Goal: Task Accomplishment & Management: Use online tool/utility

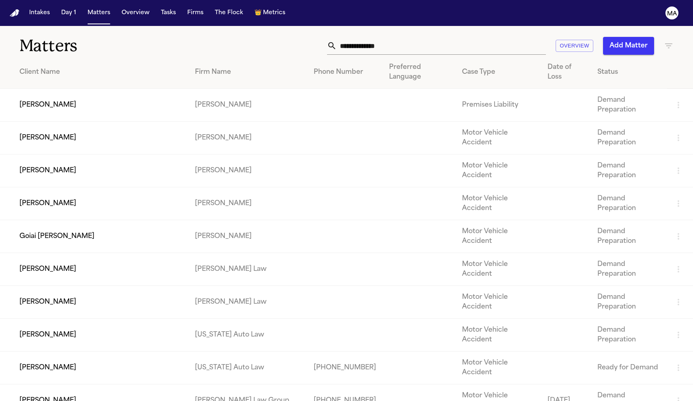
click at [341, 43] on icon "button" at bounding box center [668, 45] width 7 height 5
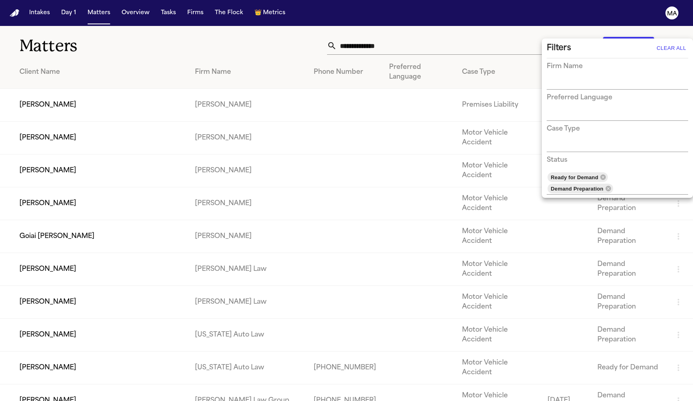
click at [341, 35] on div at bounding box center [346, 200] width 693 height 401
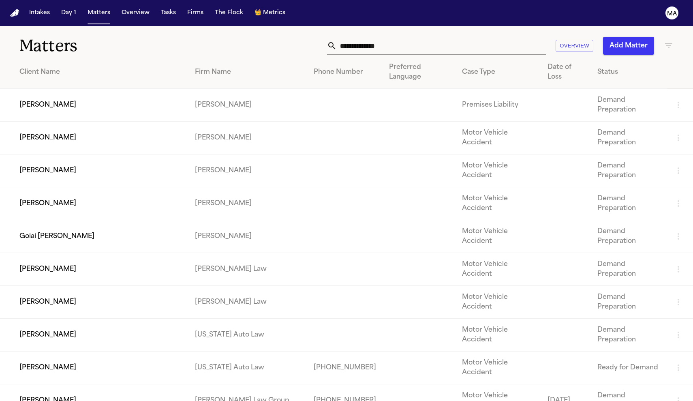
click at [341, 41] on icon "button" at bounding box center [669, 46] width 10 height 10
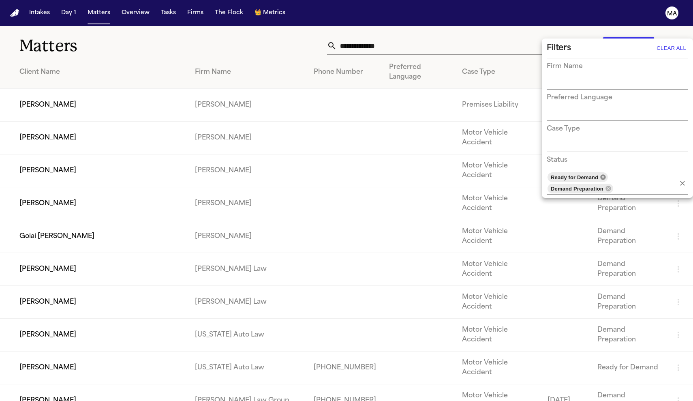
click at [341, 174] on icon at bounding box center [603, 176] width 5 height 5
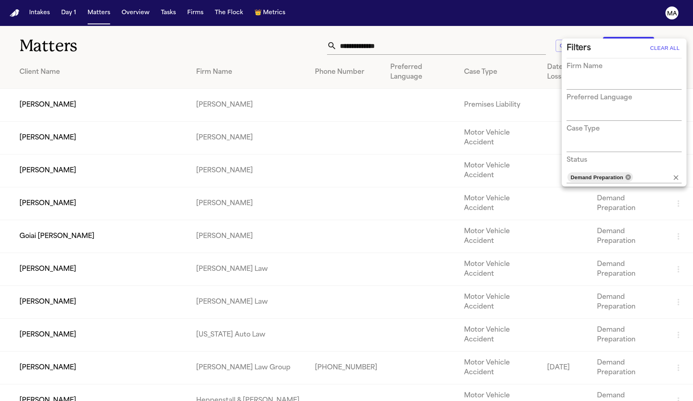
click at [341, 174] on icon at bounding box center [628, 177] width 6 height 6
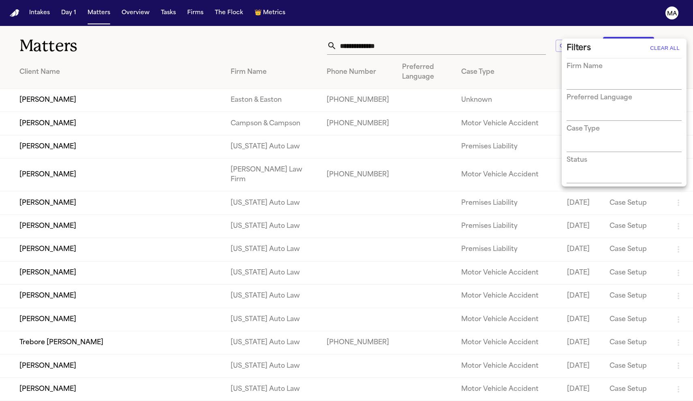
click at [341, 34] on div at bounding box center [346, 200] width 693 height 401
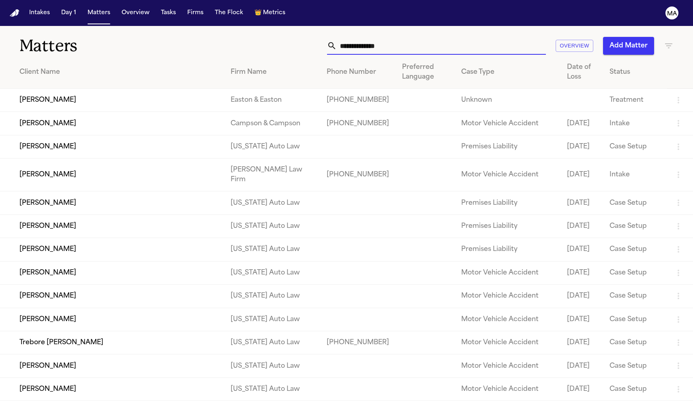
click at [341, 37] on input "text" at bounding box center [441, 46] width 209 height 18
click at [341, 41] on icon "button" at bounding box center [669, 46] width 10 height 10
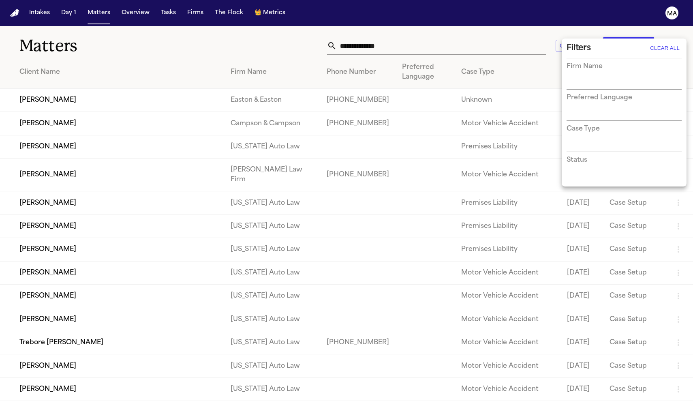
click at [341, 78] on input "text" at bounding box center [618, 83] width 103 height 11
type input "****"
click at [341, 84] on li "[PERSON_NAME] Law" at bounding box center [624, 88] width 115 height 15
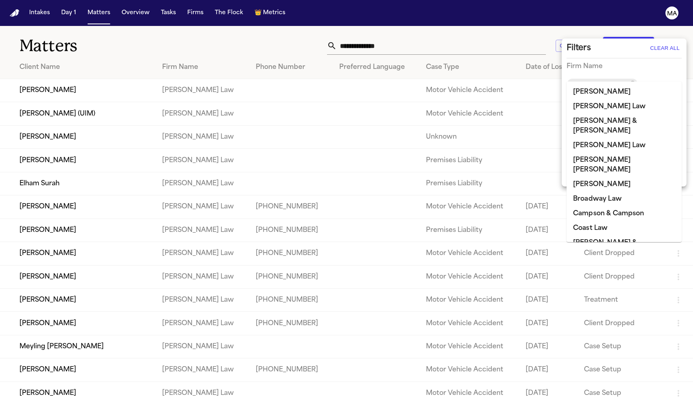
scroll to position [360, 0]
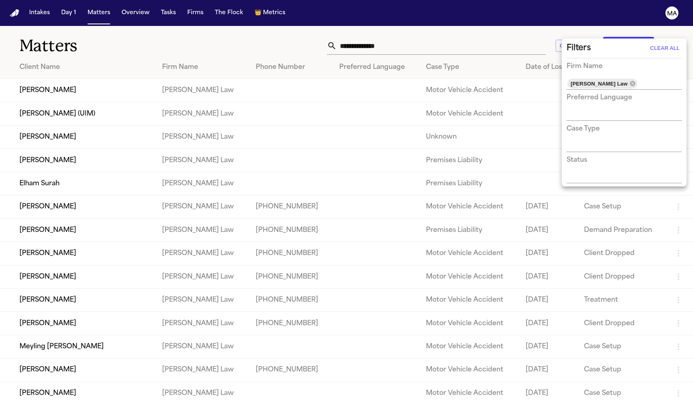
click at [188, 46] on div at bounding box center [346, 200] width 693 height 401
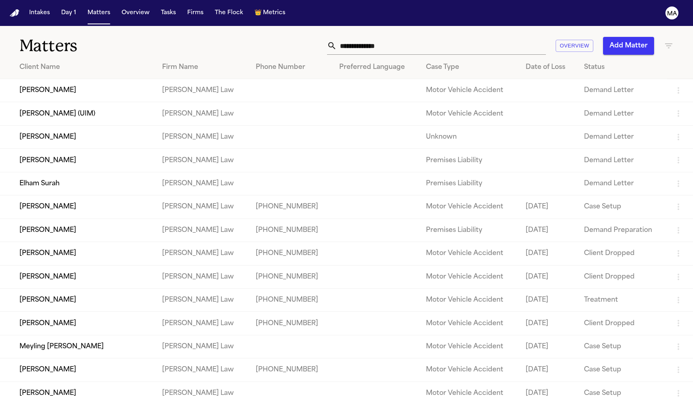
click at [71, 149] on td "[PERSON_NAME]" at bounding box center [78, 160] width 156 height 23
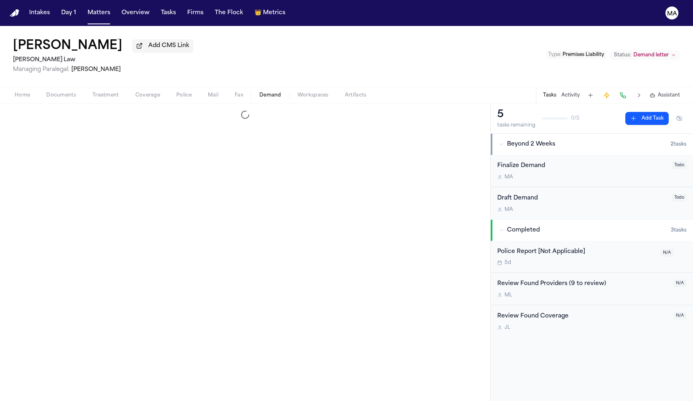
click at [259, 92] on span "Demand" at bounding box center [270, 95] width 22 height 6
select select "**********"
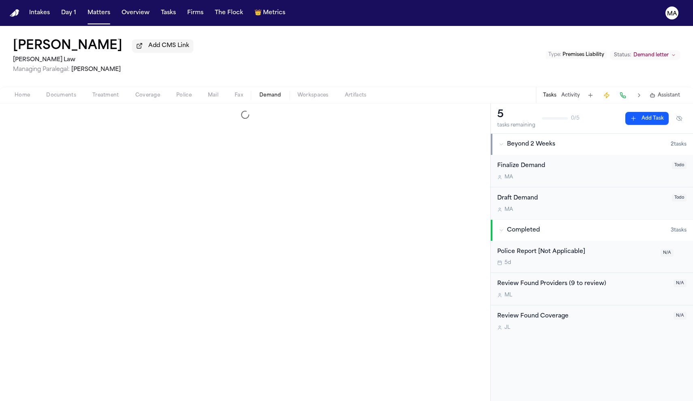
select select "**********"
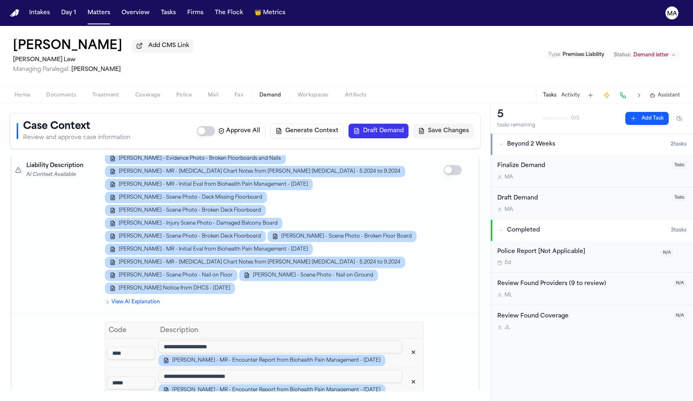
scroll to position [1093, 0]
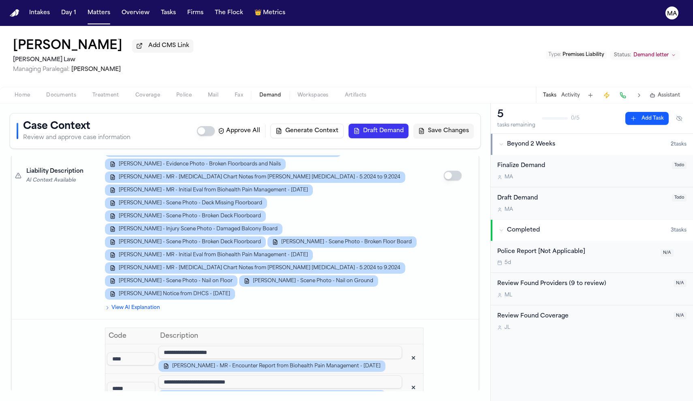
click at [341, 92] on span "Assistant" at bounding box center [669, 95] width 22 height 6
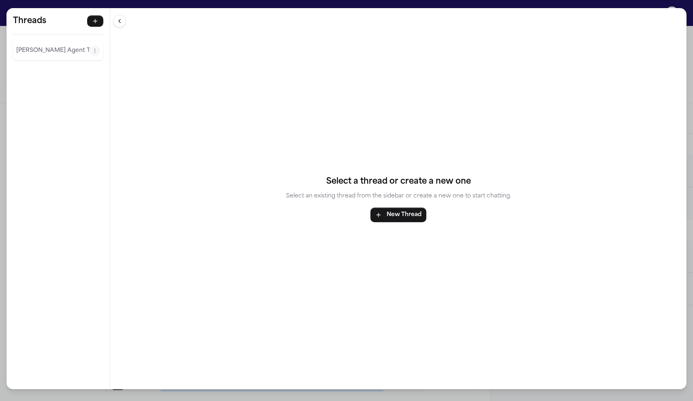
click at [38, 41] on div "Finch Agent Thread" at bounding box center [58, 50] width 90 height 19
click at [33, 46] on p "Finch Agent Thread" at bounding box center [52, 51] width 73 height 10
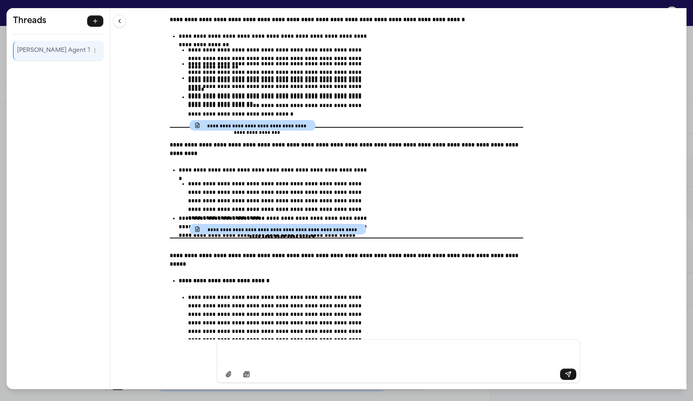
scroll to position [5040, 0]
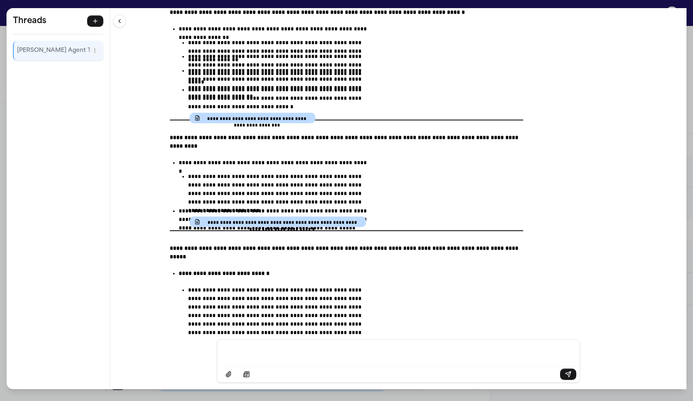
drag, startPoint x: 243, startPoint y: 142, endPoint x: 311, endPoint y: 194, distance: 85.9
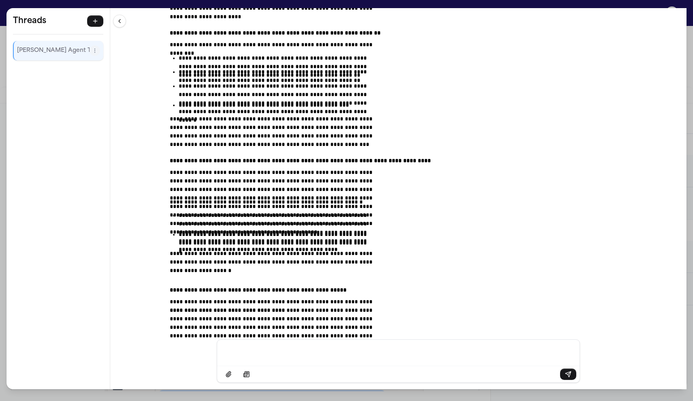
scroll to position [6067, 0]
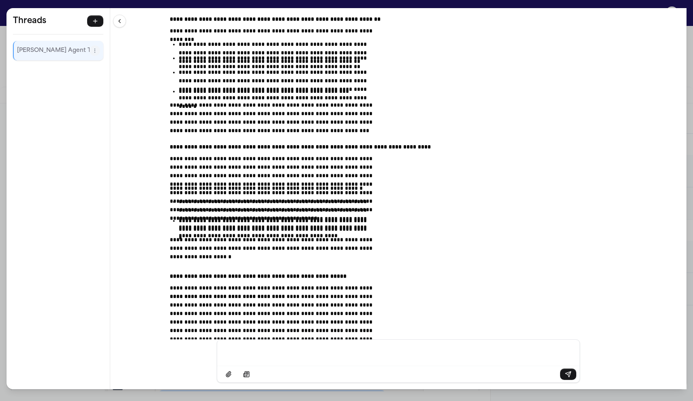
click at [184, 4] on div "**********" at bounding box center [346, 200] width 693 height 401
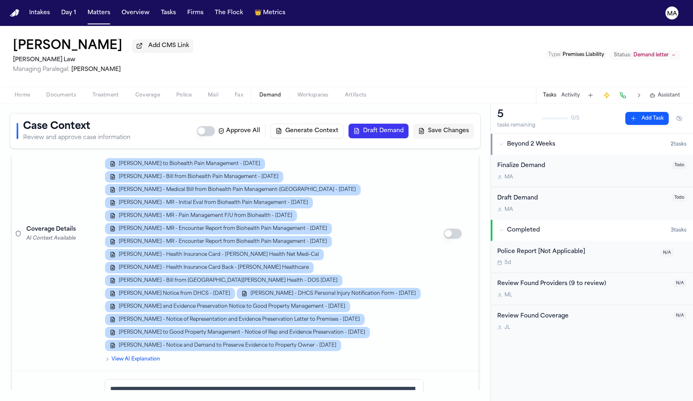
scroll to position [535, 0]
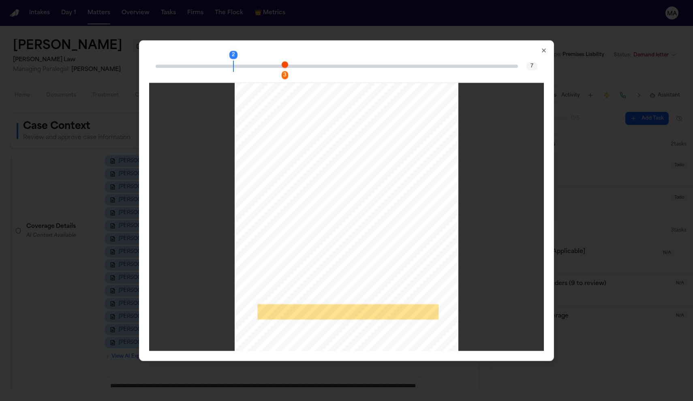
scroll to position [592, 0]
drag, startPoint x: 313, startPoint y: 63, endPoint x: 308, endPoint y: 276, distance: 213.3
click at [308, 276] on div "3 3 7" at bounding box center [346, 200] width 395 height 300
click at [308, 276] on div "Page ⁨3⁩" at bounding box center [347, 228] width 224 height 291
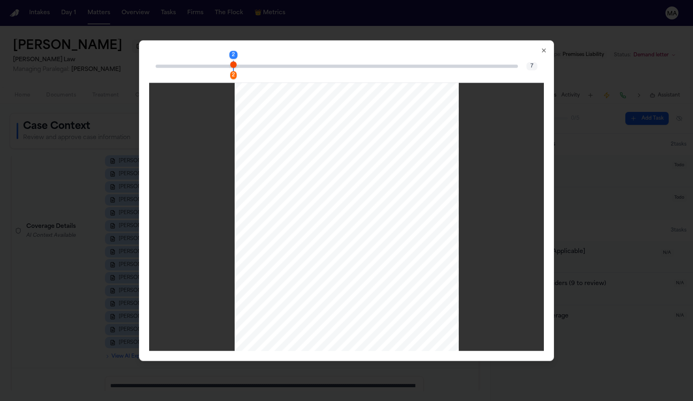
scroll to position [297, 0]
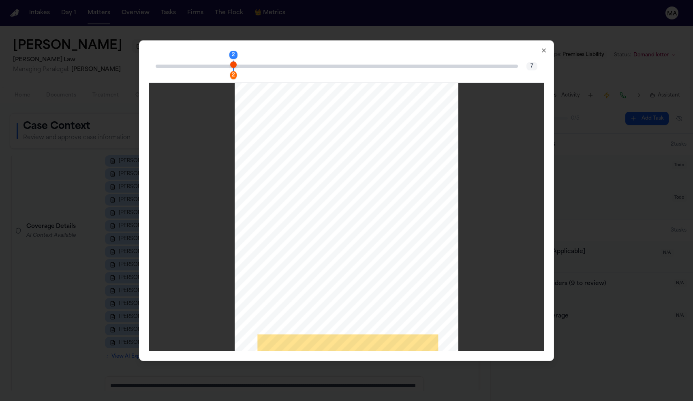
click at [237, 71] on div "2" at bounding box center [233, 75] width 6 height 8
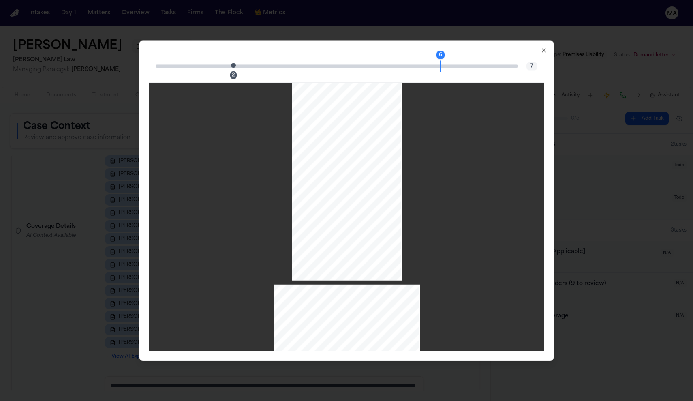
scroll to position [1065, 0]
click at [341, 47] on icon "button" at bounding box center [544, 50] width 6 height 6
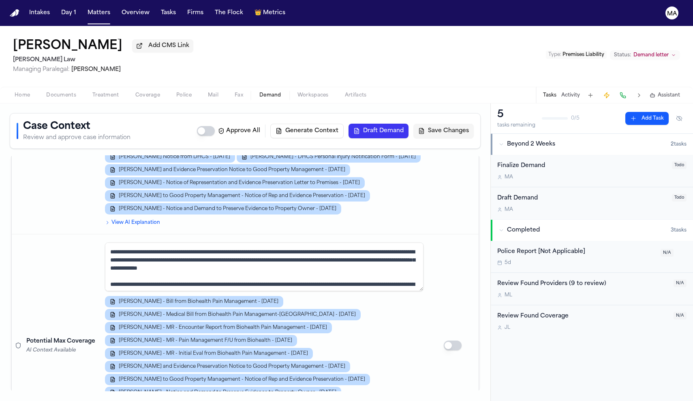
scroll to position [673, 0]
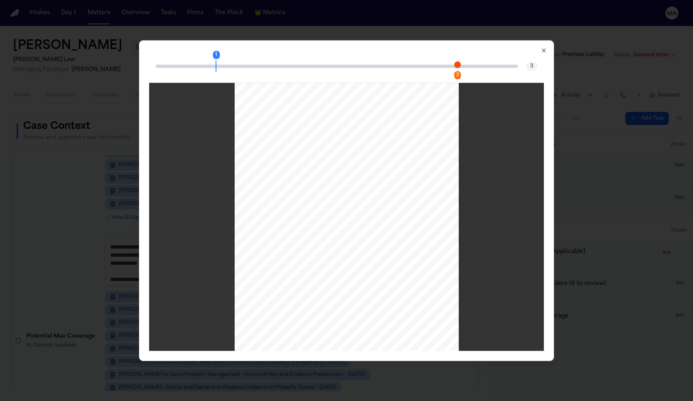
click at [341, 71] on div "3" at bounding box center [457, 75] width 6 height 8
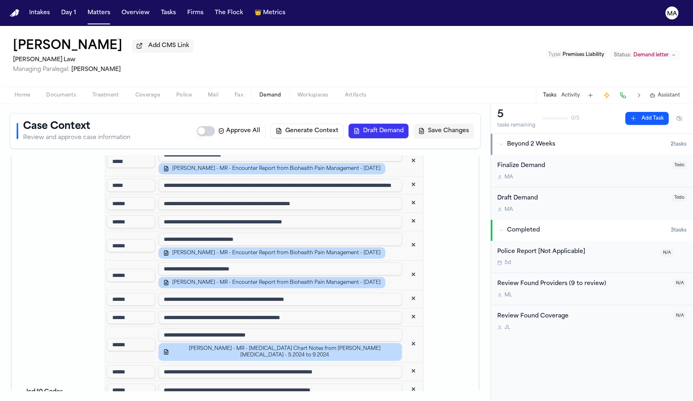
scroll to position [1356, 0]
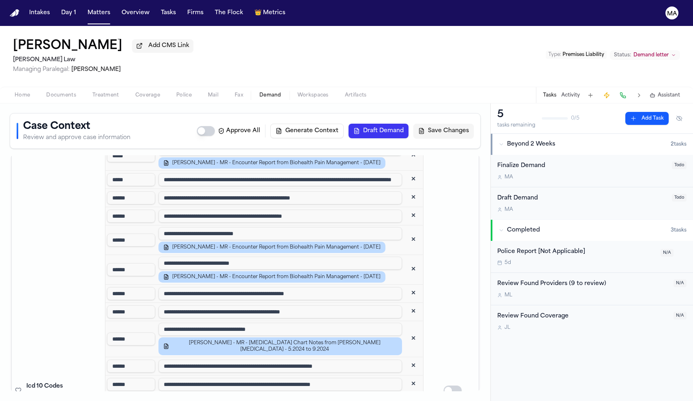
click at [341, 124] on button "Draft Demand" at bounding box center [379, 131] width 60 height 15
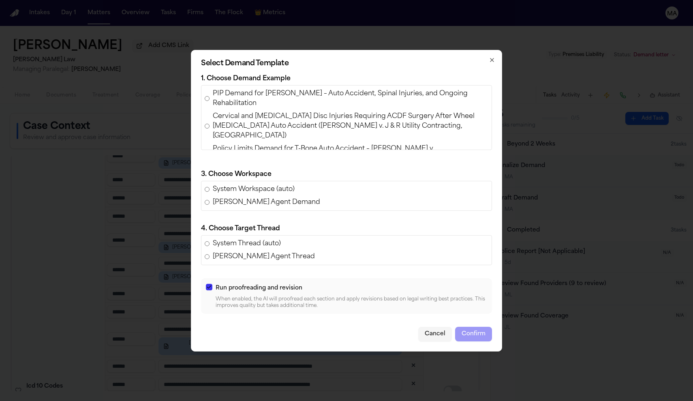
scroll to position [0, 0]
click at [300, 141] on span "Cervical and Lumbar Disc Injuries Requiring ACDF Surgery After Wheel Detachment…" at bounding box center [351, 125] width 276 height 29
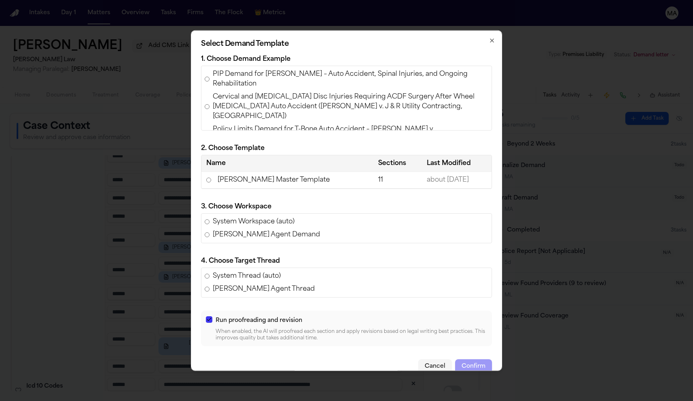
click at [281, 184] on td "Romanow Master Template" at bounding box center [287, 179] width 172 height 17
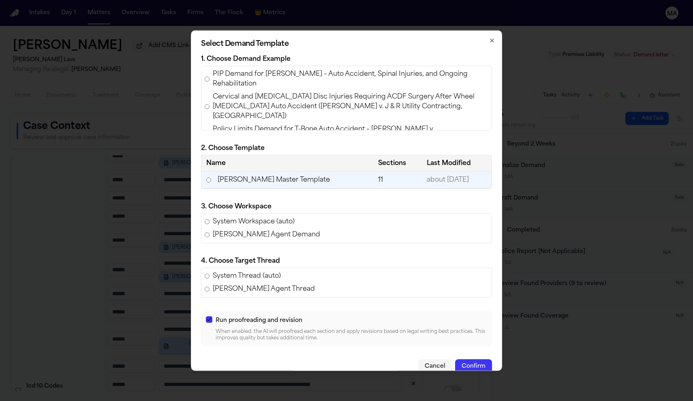
click at [341, 359] on button "Cancel" at bounding box center [435, 366] width 34 height 15
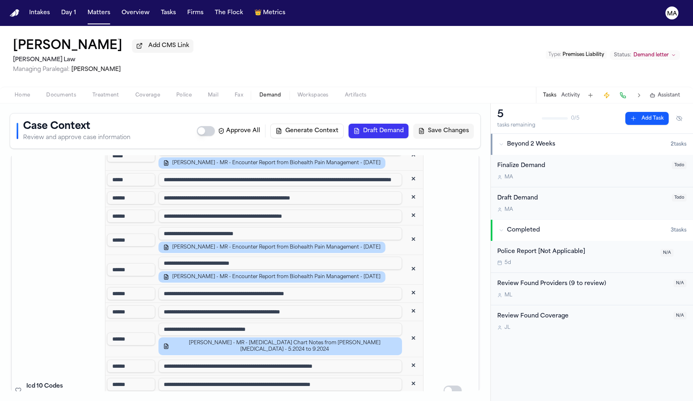
click at [298, 92] on span "Workspaces" at bounding box center [313, 95] width 31 height 6
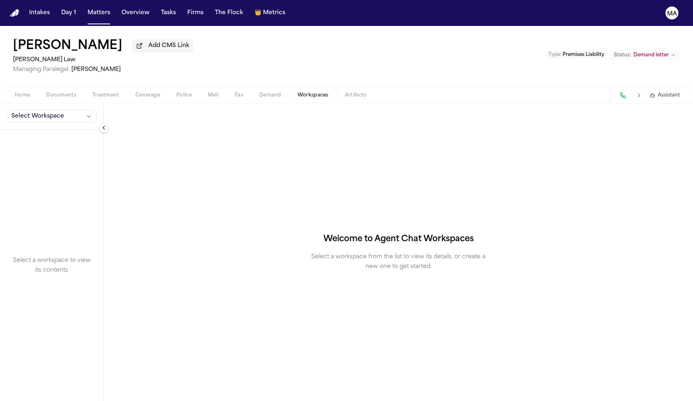
click at [39, 112] on span "Select Workspace" at bounding box center [37, 116] width 53 height 8
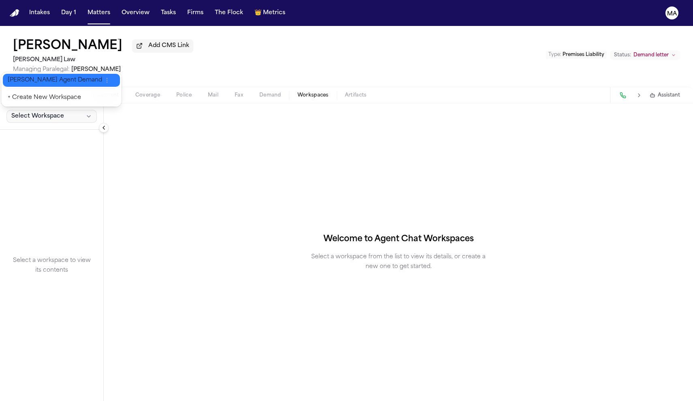
click at [40, 77] on span "[PERSON_NAME] Agent Demand" at bounding box center [55, 80] width 94 height 8
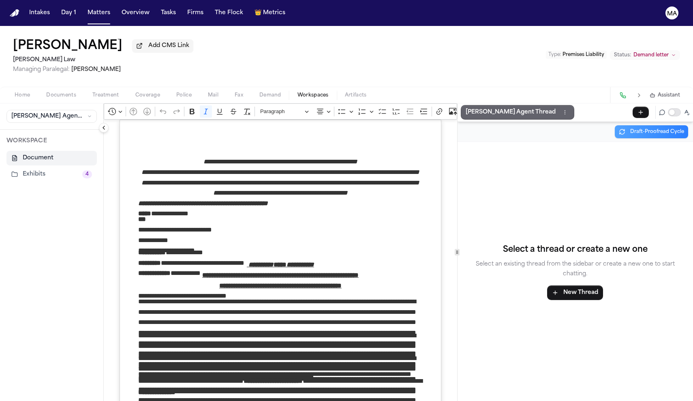
click at [341, 107] on p "Finch Agent Thread" at bounding box center [511, 112] width 90 height 10
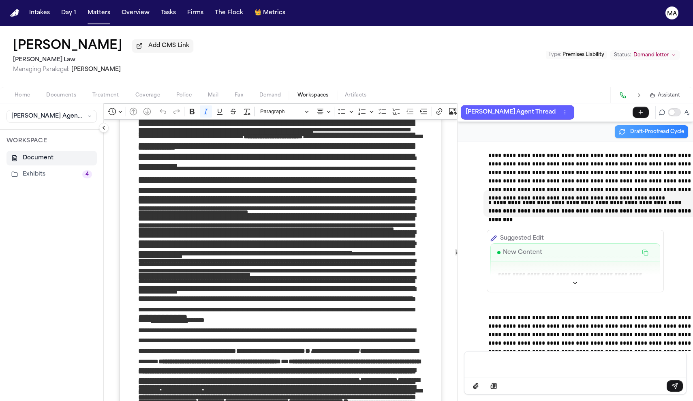
scroll to position [307, 0]
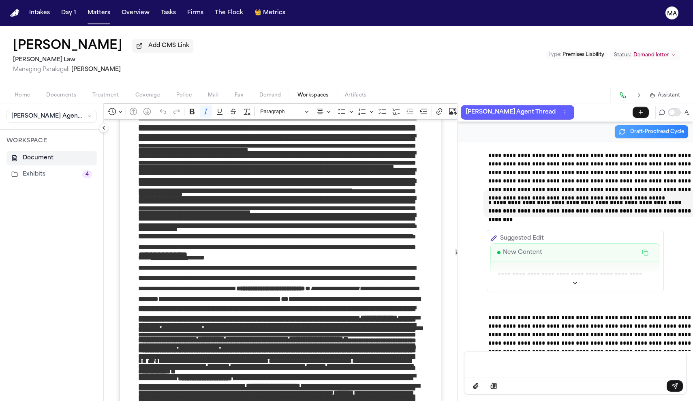
click at [246, 373] on strong "**********" at bounding box center [273, 386] width 54 height 6
click at [300, 373] on strong "**********" at bounding box center [273, 386] width 54 height 6
click at [337, 319] on p "**********" at bounding box center [280, 330] width 284 height 23
click at [289, 336] on strong "**********" at bounding box center [316, 339] width 54 height 6
click at [298, 296] on strong "**********" at bounding box center [279, 330] width 282 height 69
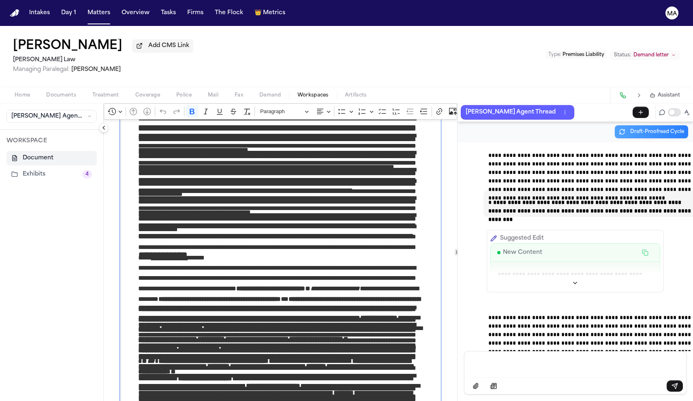
click at [254, 296] on strong "**********" at bounding box center [279, 330] width 282 height 69
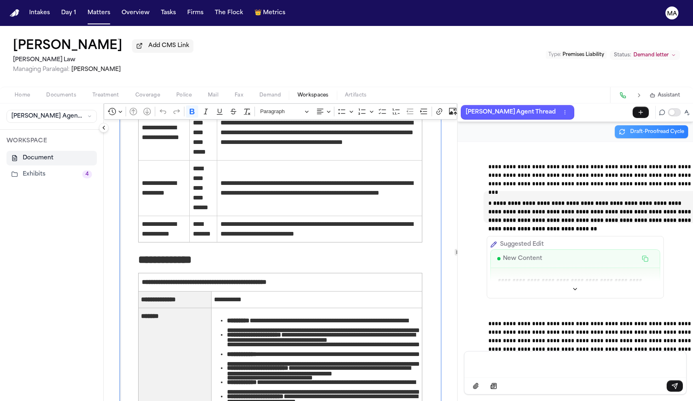
scroll to position [1963, 0]
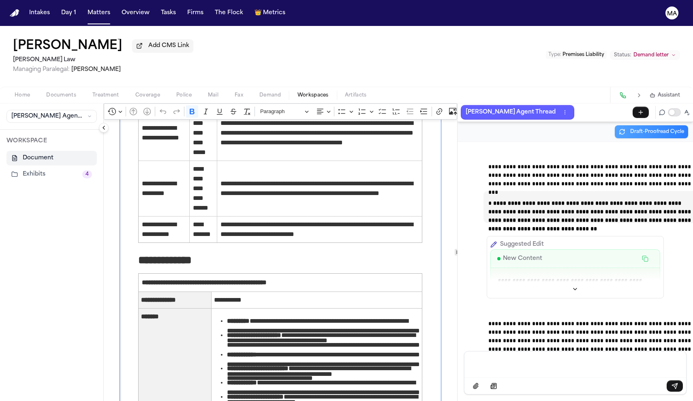
click at [341, 368] on p "Message input" at bounding box center [575, 364] width 202 height 8
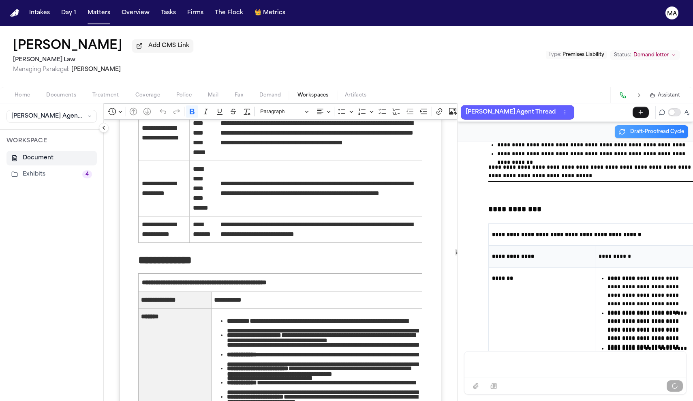
scroll to position [27797, 0]
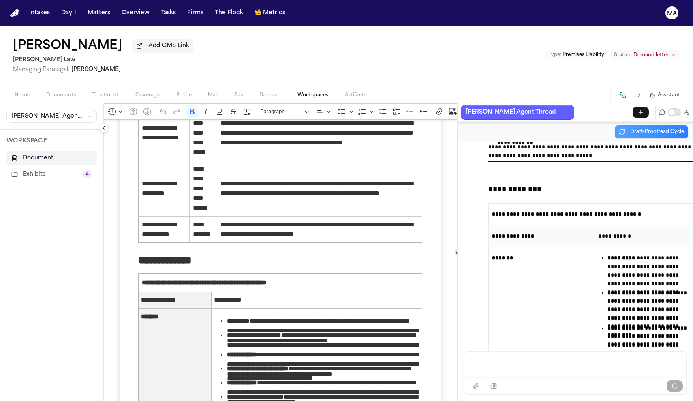
click at [35, 167] on button "Exhibits 4" at bounding box center [51, 174] width 90 height 15
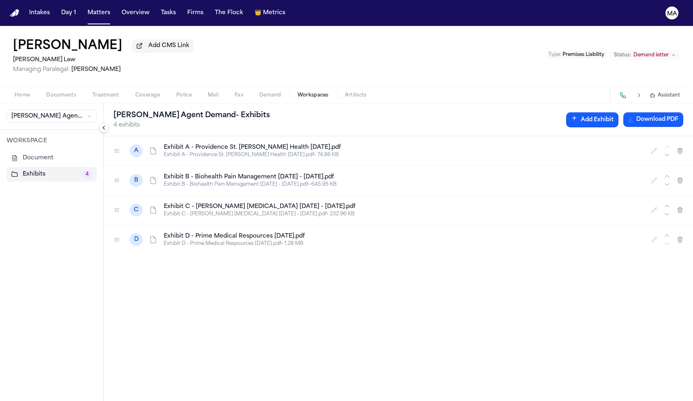
click at [36, 151] on button "Document" at bounding box center [51, 158] width 90 height 15
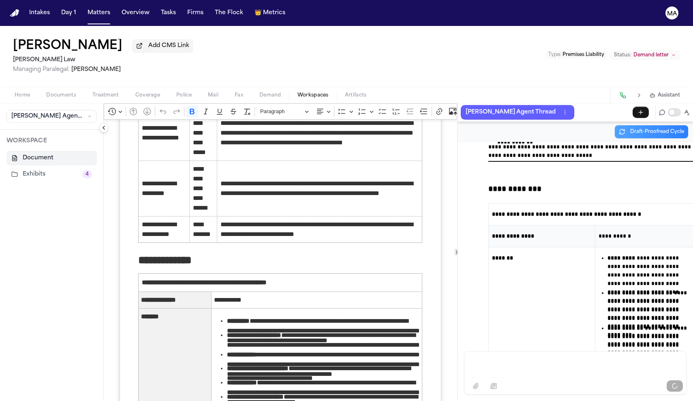
click at [33, 151] on button "Document" at bounding box center [51, 158] width 90 height 15
click at [24, 167] on button "Exhibits 4" at bounding box center [51, 174] width 90 height 15
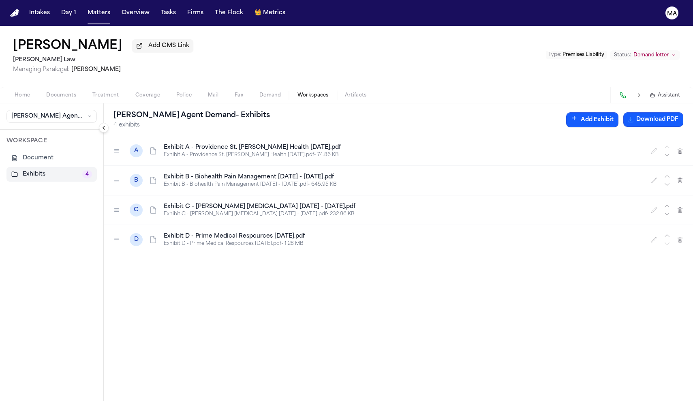
click at [341, 112] on button "Add Exhibit" at bounding box center [592, 119] width 52 height 15
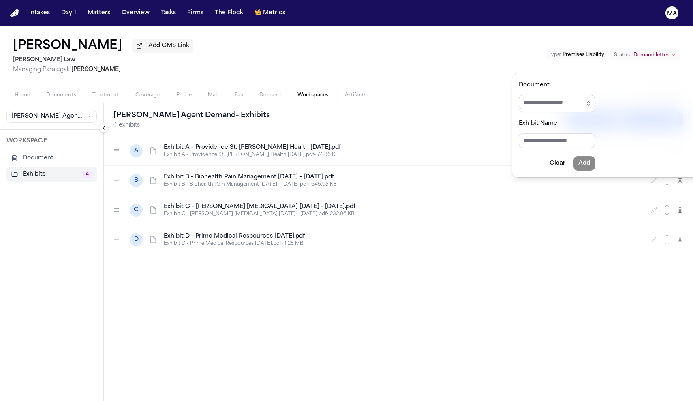
click at [341, 95] on input "Document" at bounding box center [557, 102] width 76 height 15
click at [341, 100] on icon "button" at bounding box center [588, 103] width 6 height 6
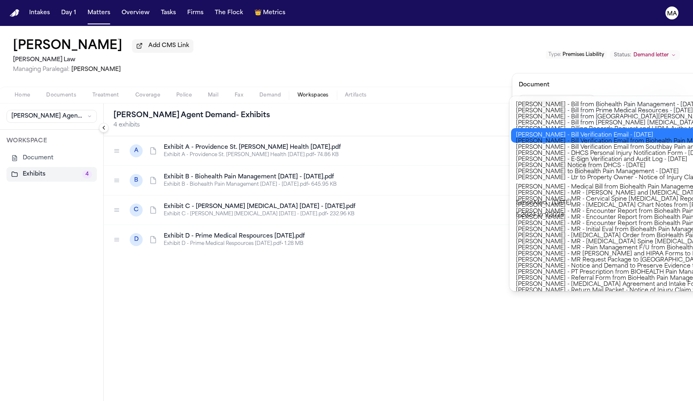
type input "**********"
click at [341, 373] on div "**********" at bounding box center [346, 401] width 693 height 0
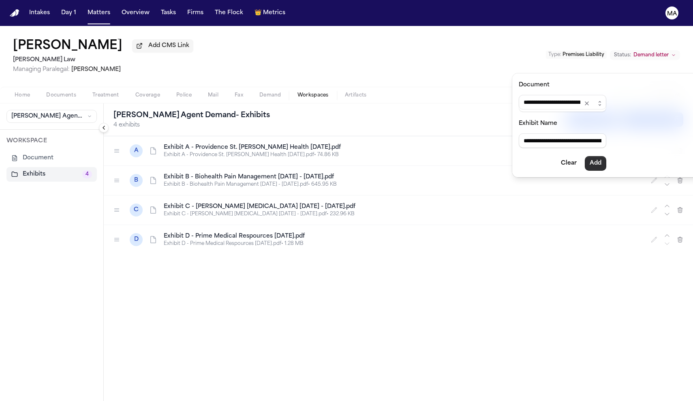
click at [341, 156] on button "Add" at bounding box center [595, 163] width 21 height 15
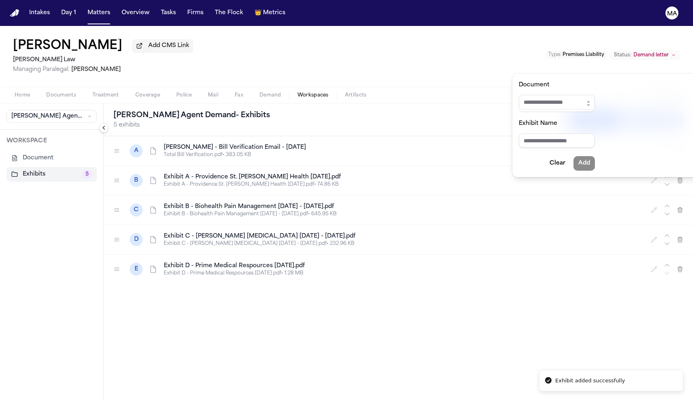
click at [104, 156] on div "Finch Agent Demand - Exhibits 5 exhibits Add Exhibit Generating... A B. Ermansk…" at bounding box center [398, 252] width 589 height 298
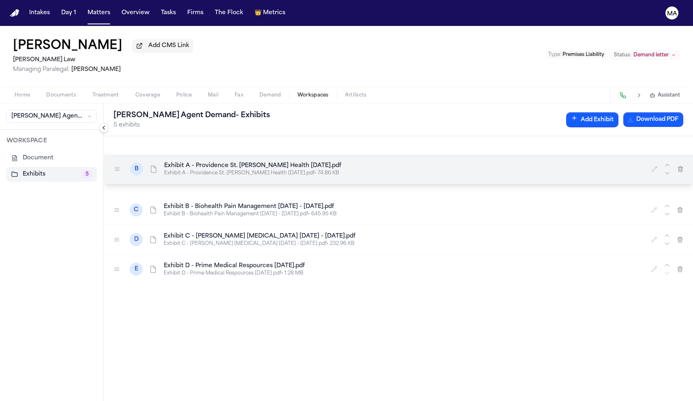
drag, startPoint x: 71, startPoint y: 104, endPoint x: 71, endPoint y: 84, distance: 19.9
click at [111, 163] on div at bounding box center [117, 169] width 13 height 13
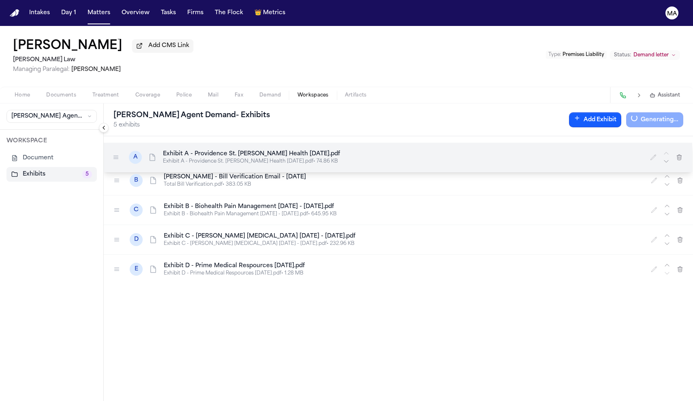
drag, startPoint x: 69, startPoint y: 105, endPoint x: 68, endPoint y: 92, distance: 12.6
click at [113, 154] on icon at bounding box center [116, 157] width 6 height 6
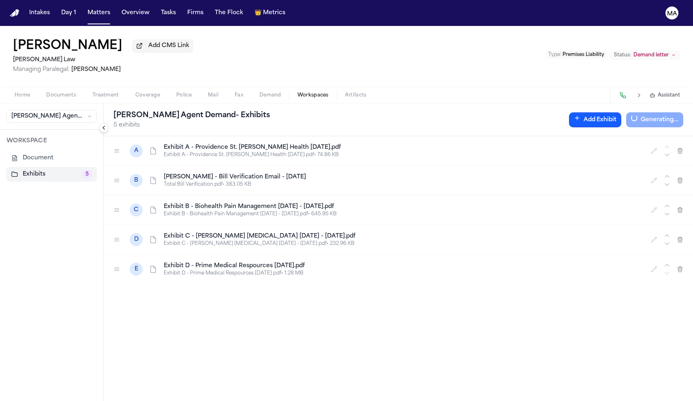
click at [135, 195] on div "A Exhibit A - Providence St. Joseph Health 5.6.24.pdf Exhibit A - Providence St…" at bounding box center [398, 268] width 589 height 265
click at [341, 112] on button "Download PDF" at bounding box center [653, 119] width 60 height 15
click at [341, 112] on div "Add Exhibit Download PDF" at bounding box center [624, 119] width 117 height 15
click at [341, 112] on button "Add Exhibit" at bounding box center [592, 119] width 52 height 15
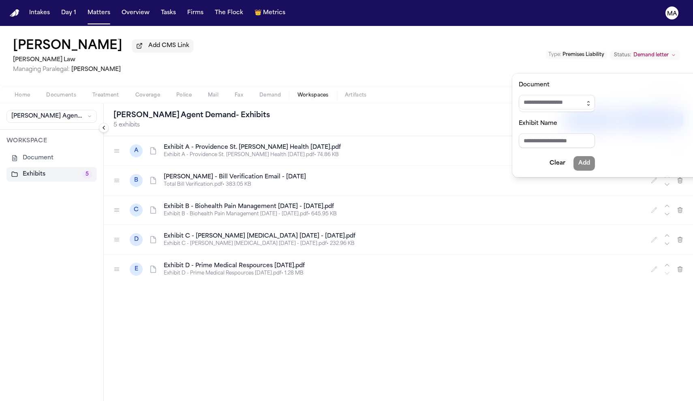
click at [341, 100] on icon "button" at bounding box center [588, 103] width 6 height 6
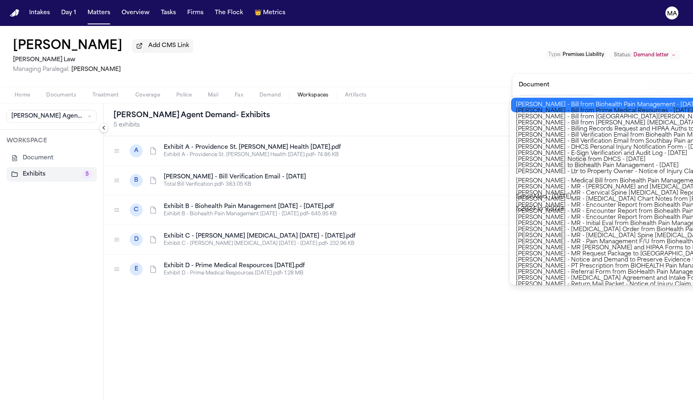
scroll to position [0, 0]
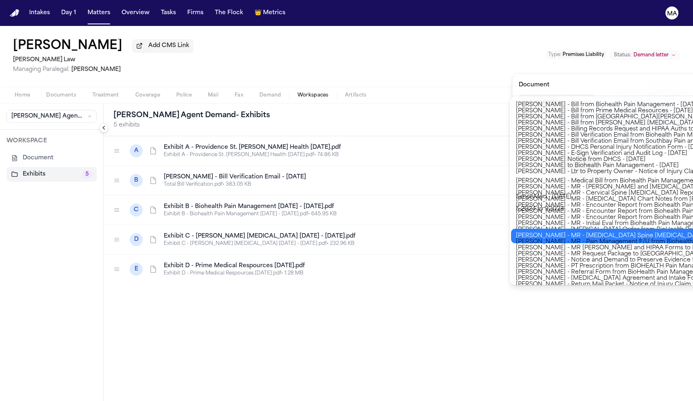
type input "**********"
click at [341, 228] on body "**********" at bounding box center [346, 200] width 693 height 401
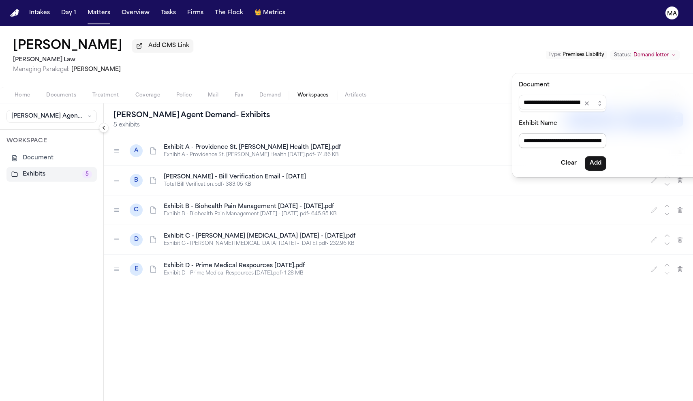
click at [341, 133] on input "**********" at bounding box center [563, 140] width 88 height 15
drag, startPoint x: 521, startPoint y: 120, endPoint x: 598, endPoint y: 123, distance: 77.1
click at [341, 123] on div "**********" at bounding box center [667, 125] width 311 height 104
type input "*"
type input "**"
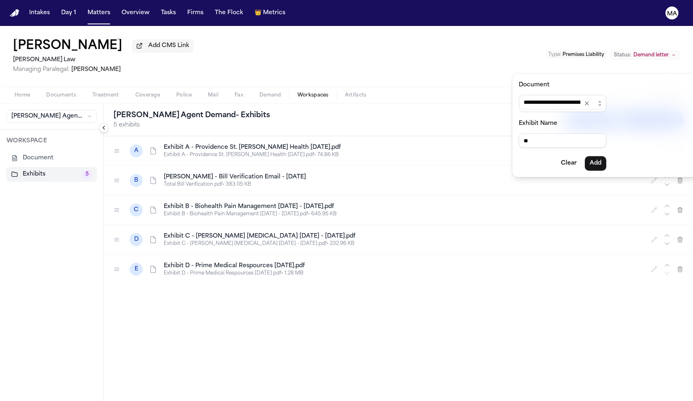
click at [341, 193] on div "Finch Agent Demand - Exhibits 5 exhibits Add Exhibit Download PDF A Exhibit A -…" at bounding box center [398, 252] width 589 height 298
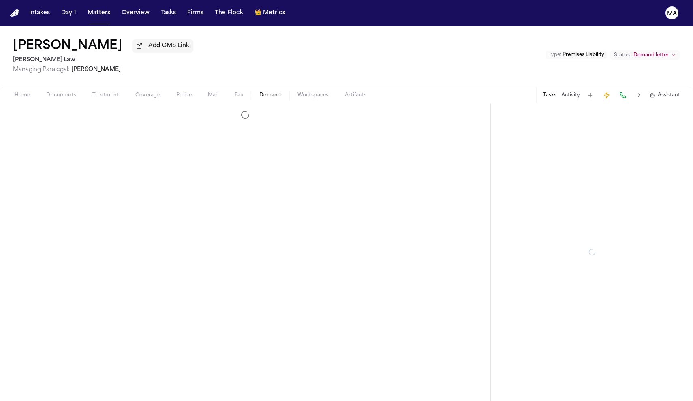
click at [259, 92] on span "Demand" at bounding box center [270, 95] width 22 height 6
select select "**********"
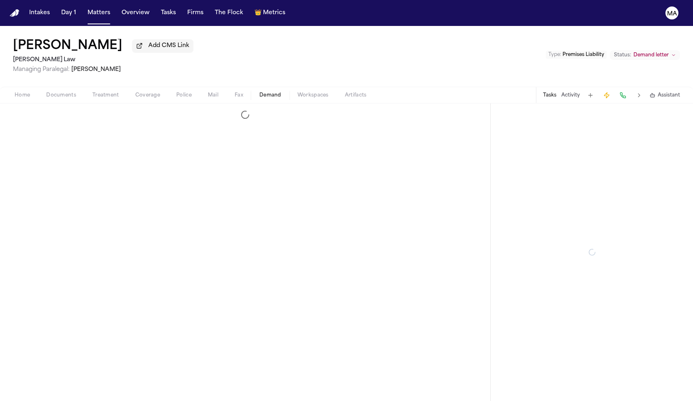
select select "**********"
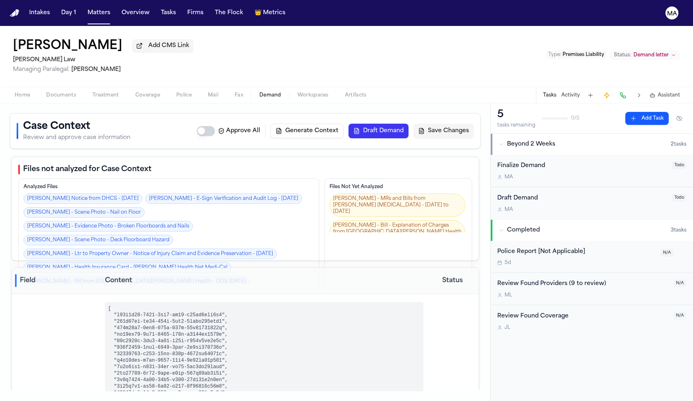
click at [298, 92] on span "Workspaces" at bounding box center [313, 95] width 31 height 6
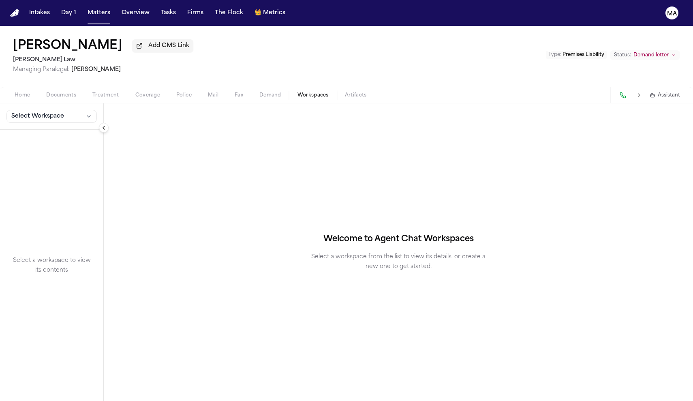
click at [38, 112] on span "Select Workspace" at bounding box center [37, 116] width 53 height 8
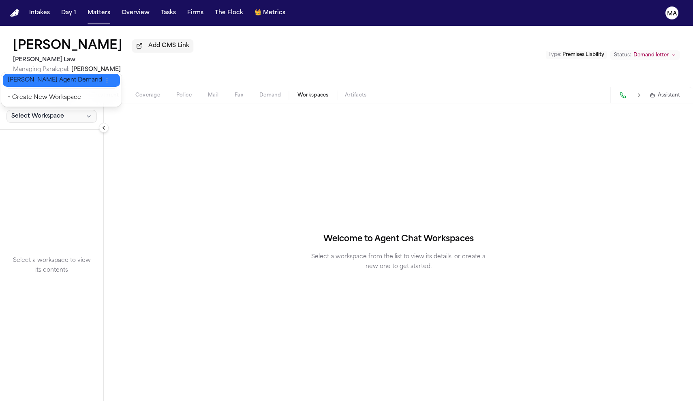
click at [33, 79] on button "[PERSON_NAME] Agent Demand" at bounding box center [61, 80] width 117 height 13
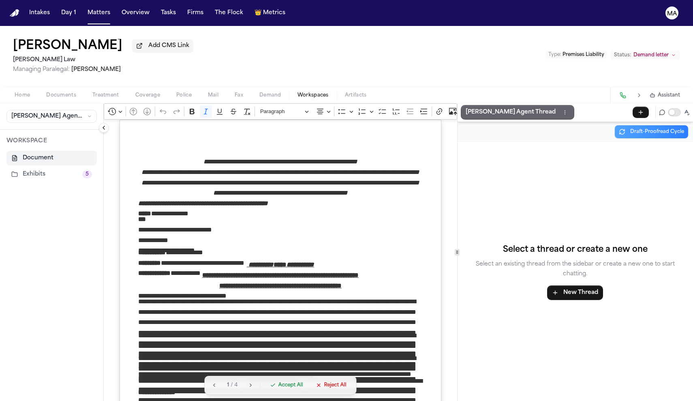
click at [341, 105] on button "Finch Agent Thread" at bounding box center [518, 112] width 114 height 15
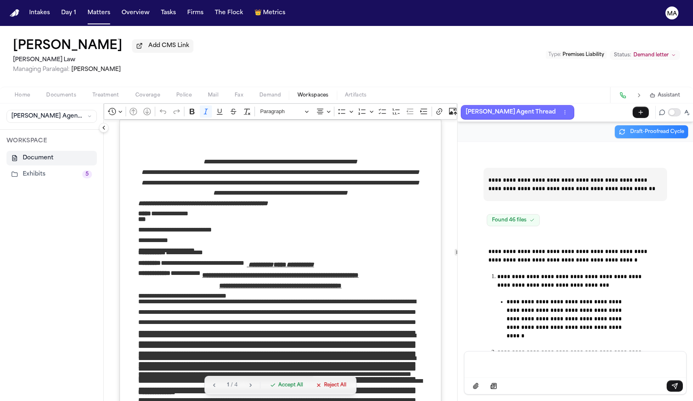
click at [341, 105] on button "Finch Agent Thread" at bounding box center [518, 112] width 114 height 15
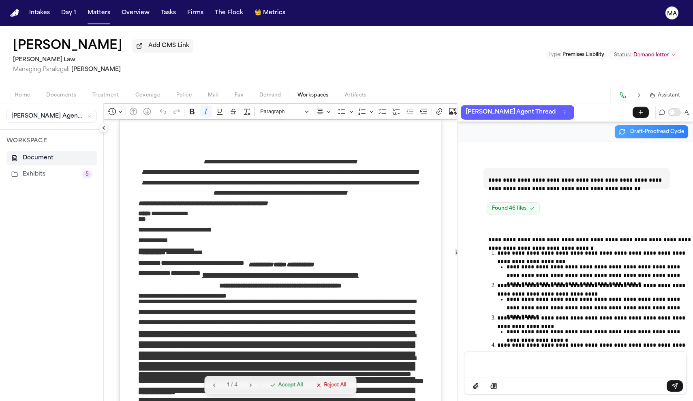
click at [341, 107] on p "Finch Agent Thread" at bounding box center [511, 112] width 90 height 10
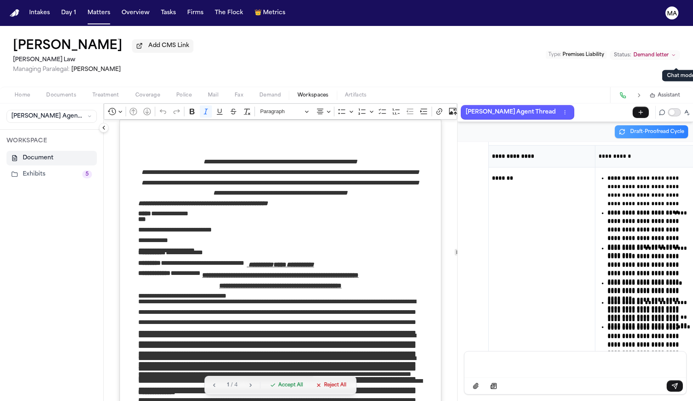
click at [341, 108] on button "Toggle proofreading mode" at bounding box center [674, 112] width 13 height 8
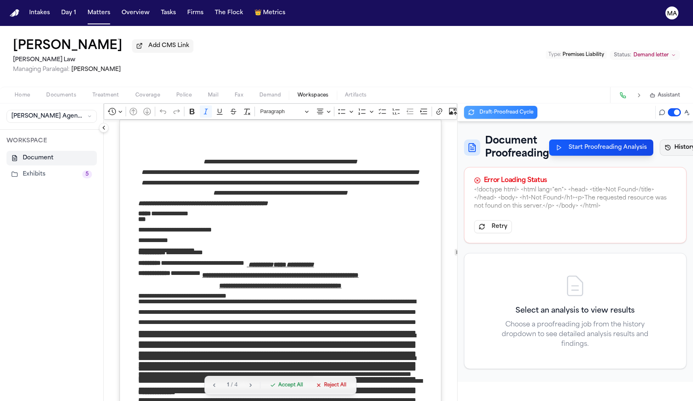
click at [341, 139] on button "History 1" at bounding box center [690, 147] width 61 height 16
click at [341, 184] on p "Sep 22 • 5:04 PM" at bounding box center [643, 188] width 74 height 8
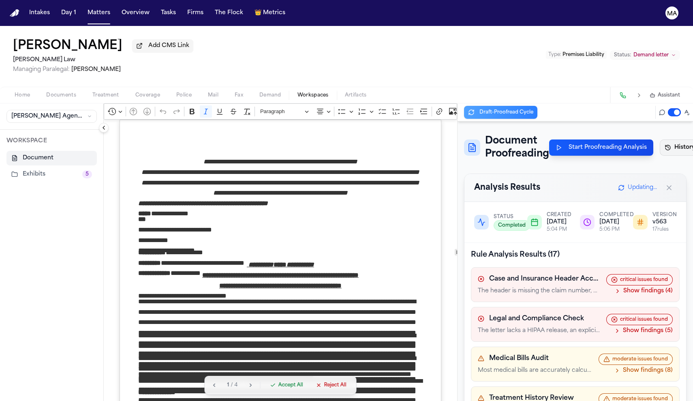
click at [341, 139] on button "History 1" at bounding box center [690, 147] width 61 height 16
click at [341, 192] on p "v 563 • 17 rules" at bounding box center [642, 195] width 73 height 6
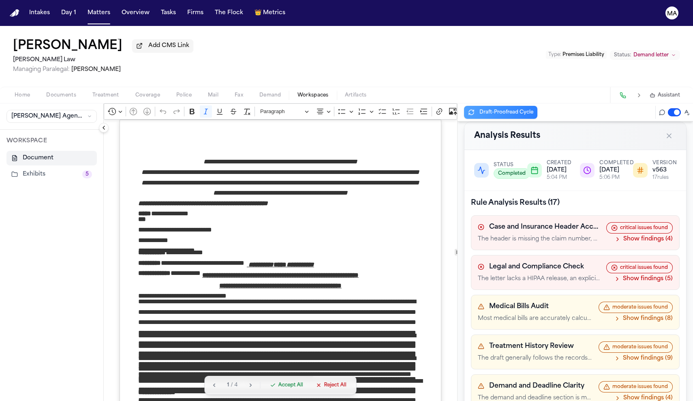
scroll to position [84, 0]
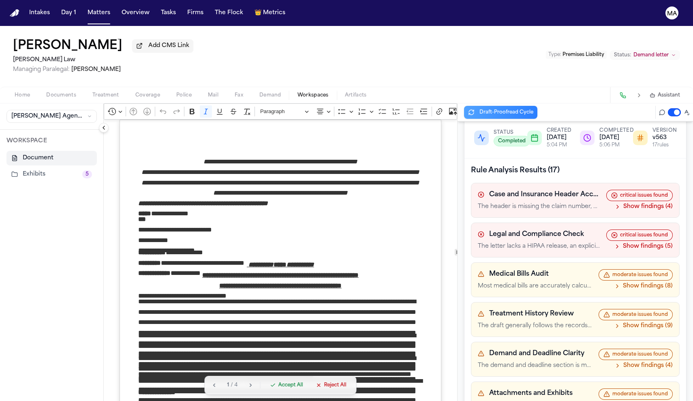
click at [341, 282] on p "Most medical bills are accurately calculated and supported by documentation, bu…" at bounding box center [535, 286] width 114 height 8
click at [341, 282] on button "Show findings (8)" at bounding box center [643, 286] width 59 height 8
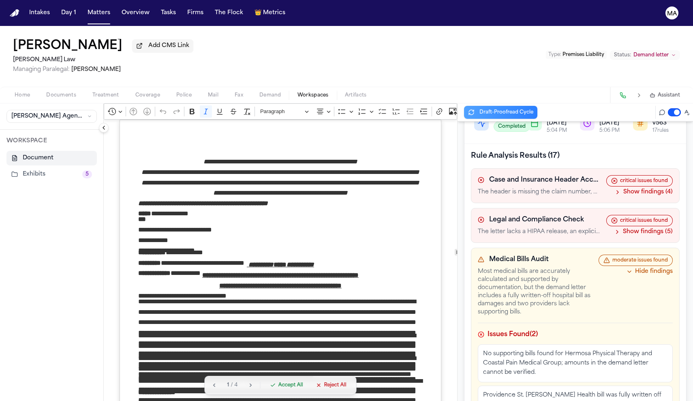
scroll to position [100, 0]
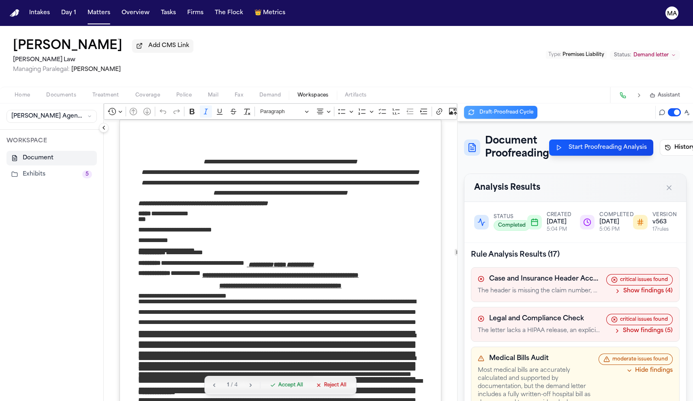
scroll to position [100, 0]
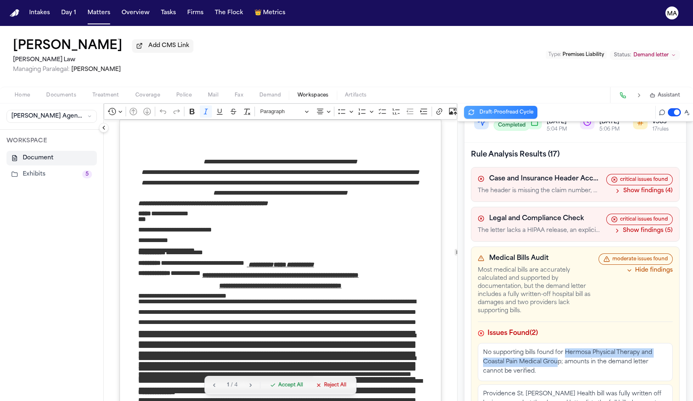
drag, startPoint x: 509, startPoint y: 151, endPoint x: 613, endPoint y: 152, distance: 103.4
click at [613, 348] on p "No supporting bills found for Hermosa Physical Therapy and Coastal Pain Medical…" at bounding box center [575, 362] width 184 height 28
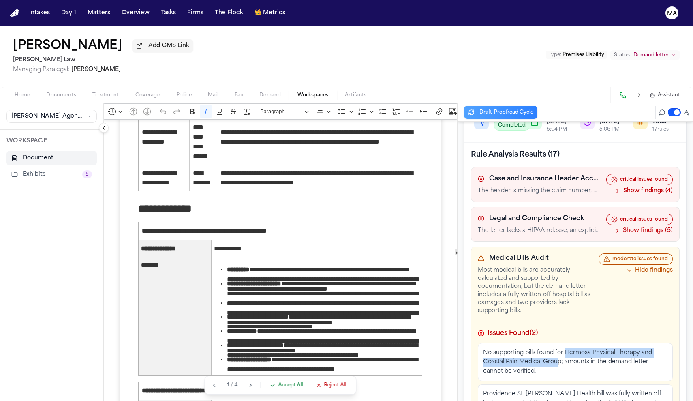
scroll to position [2013, 0]
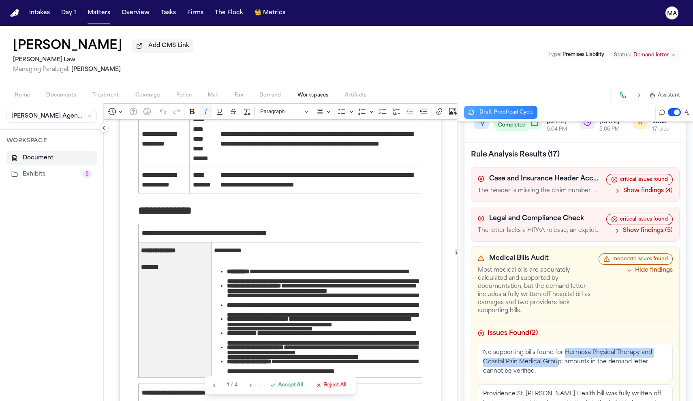
click at [265, 391] on button "Accept All" at bounding box center [286, 384] width 43 height 11
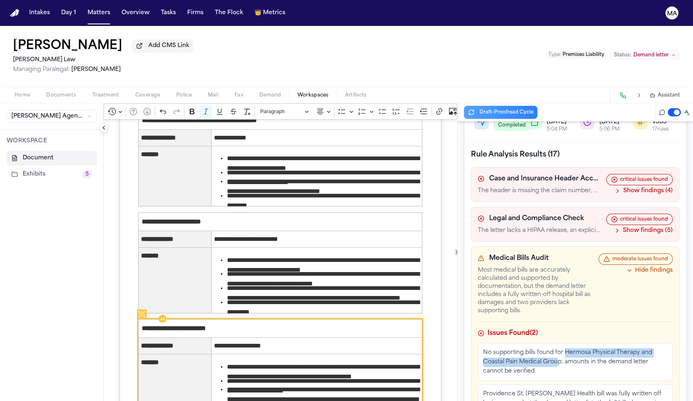
scroll to position [2831, 0]
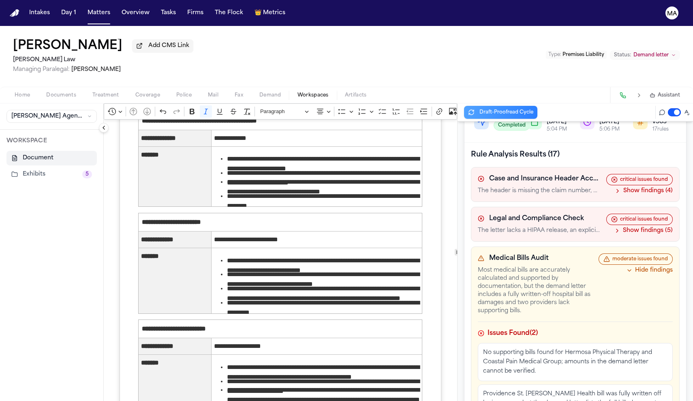
click at [533, 348] on p "No supporting bills found for Hermosa Physical Therapy and Coastal Pain Medical…" at bounding box center [575, 362] width 184 height 28
drag, startPoint x: 458, startPoint y: 172, endPoint x: 489, endPoint y: 176, distance: 31.1
click at [489, 390] on p "Providence St. [PERSON_NAME] Health bill was fully written off by insurance, bu…" at bounding box center [575, 404] width 184 height 28
click at [483, 390] on p "Providence St. [PERSON_NAME] Health bill was fully written off by insurance, bu…" at bounding box center [575, 404] width 184 height 28
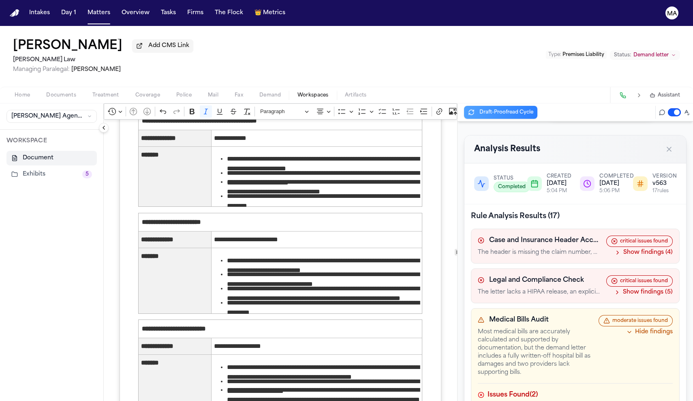
scroll to position [38, 0]
click at [664, 329] on button "Hide findings" at bounding box center [649, 333] width 47 height 8
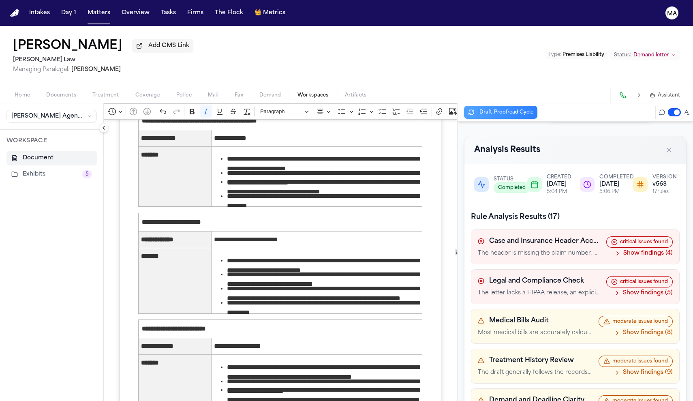
click at [658, 368] on button "Show findings (9)" at bounding box center [643, 372] width 59 height 8
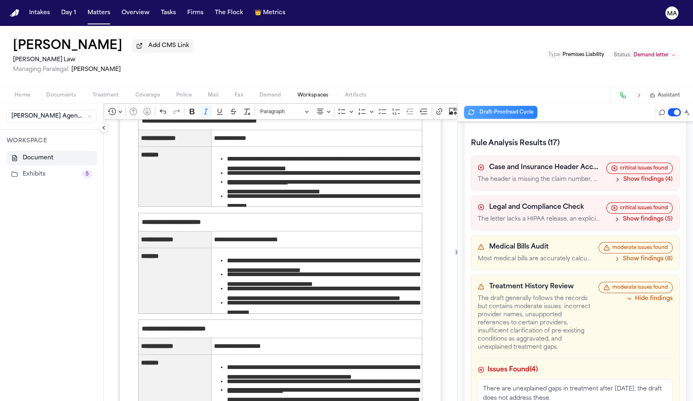
scroll to position [112, 0]
drag, startPoint x: 455, startPoint y: 169, endPoint x: 568, endPoint y: 167, distance: 113.1
click at [568, 379] on div "There are unexplained gaps in treatment after [DATE]; the draft does not addres…" at bounding box center [575, 400] width 195 height 42
click at [558, 379] on div "There are unexplained gaps in treatment after [DATE]; the draft does not addres…" at bounding box center [575, 400] width 195 height 42
drag, startPoint x: 569, startPoint y: 169, endPoint x: 557, endPoint y: 169, distance: 11.8
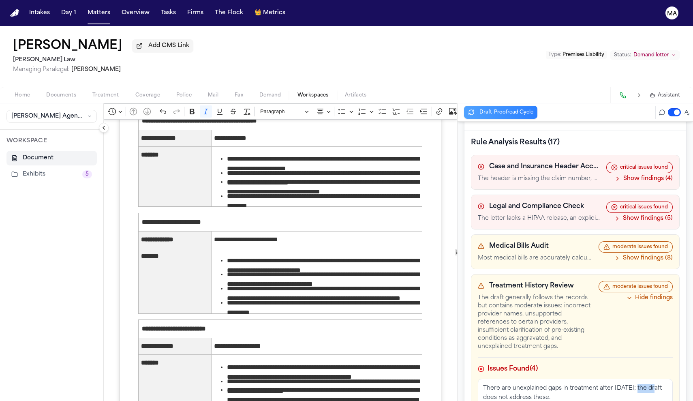
click at [557, 384] on p "There are unexplained gaps in treatment after [DATE]; the draft does not addres…" at bounding box center [575, 393] width 184 height 19
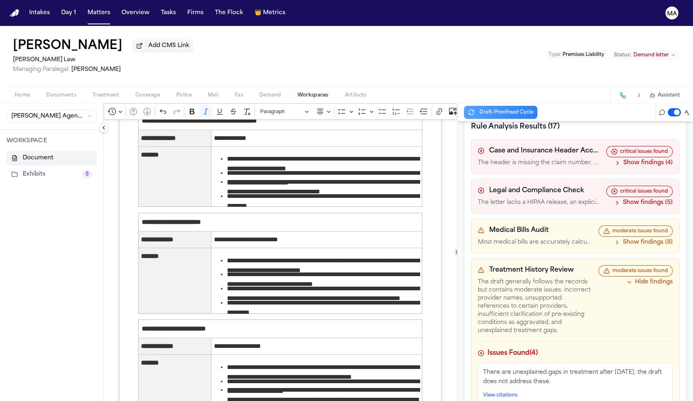
scroll to position [141, 0]
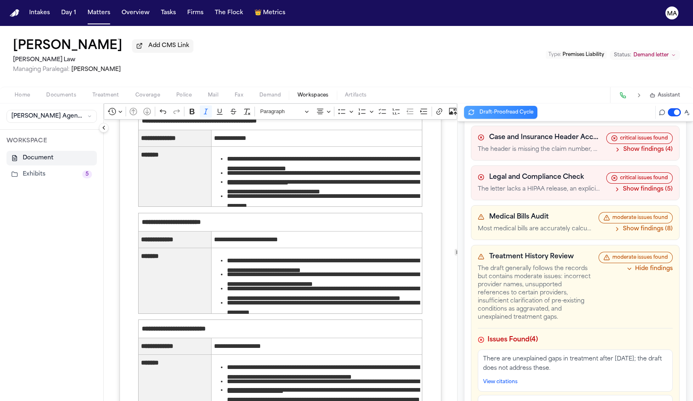
click at [344, 44] on div "[PERSON_NAME] Add CMS Link [PERSON_NAME] Law Managing Paralegal: [PERSON_NAME] …" at bounding box center [346, 56] width 693 height 61
